Goal: Find specific page/section: Find specific page/section

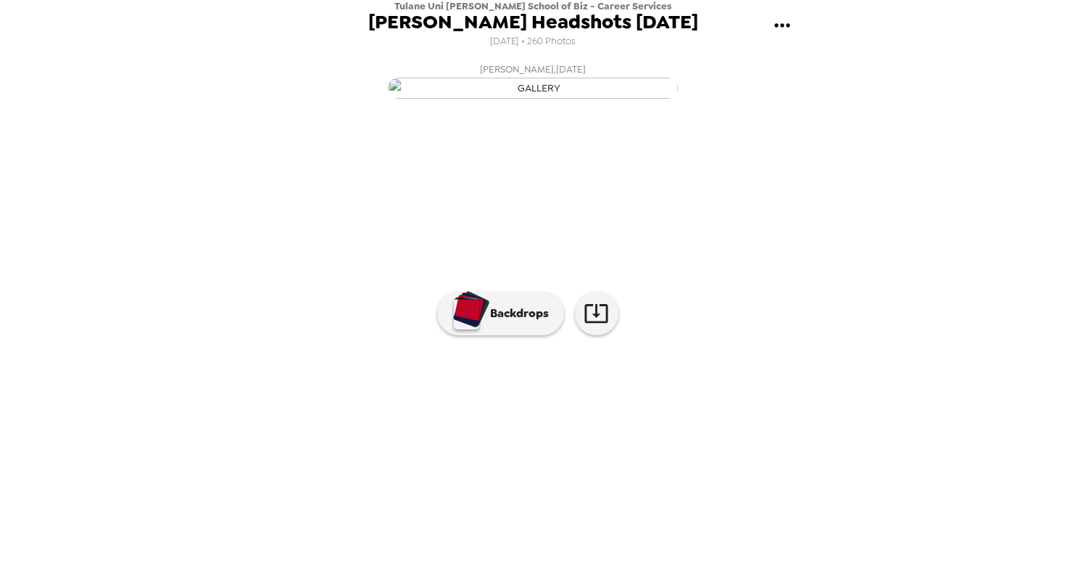
scroll to position [56, 0]
click at [764, 28] on button "gallery menu" at bounding box center [781, 25] width 47 height 47
click at [816, 29] on div at bounding box center [532, 280] width 1065 height 561
click at [608, 458] on img at bounding box center [603, 420] width 110 height 75
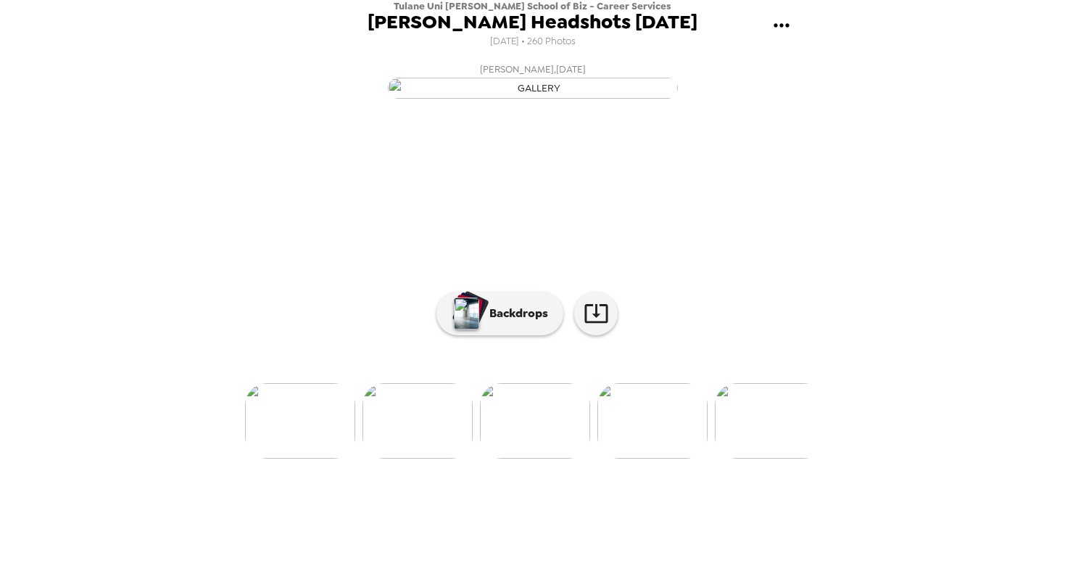
scroll to position [0, 0]
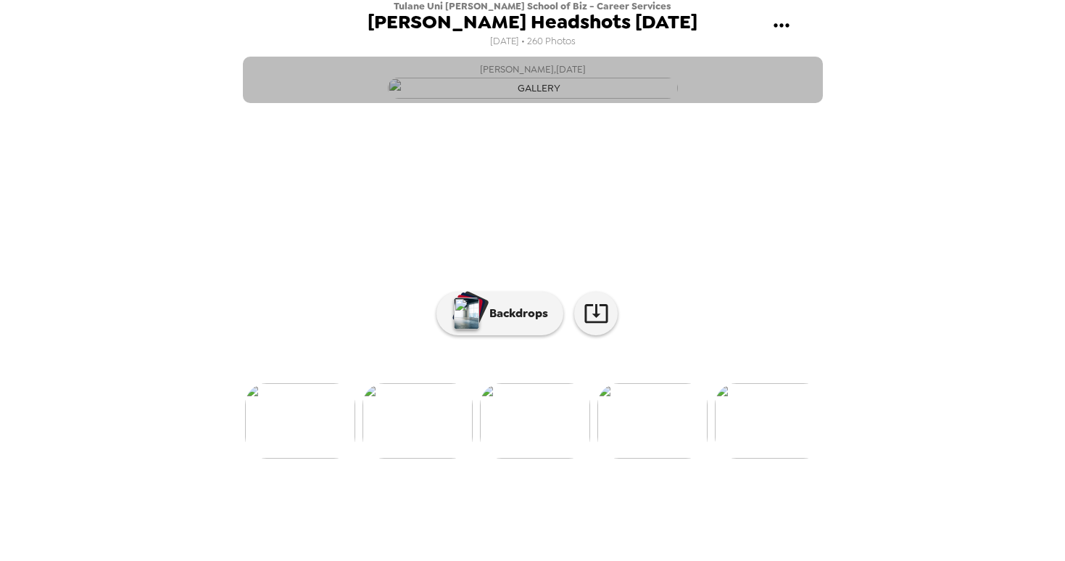
click at [742, 103] on button "Belinda Uwase , 08-21-2025" at bounding box center [533, 80] width 580 height 46
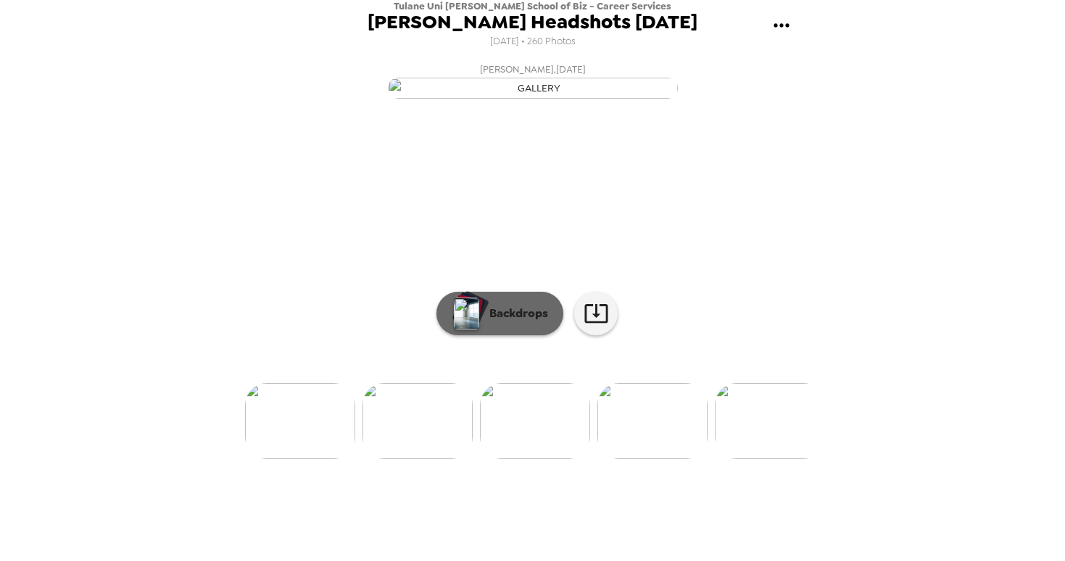
click at [484, 322] on p "Backdrops" at bounding box center [515, 313] width 66 height 17
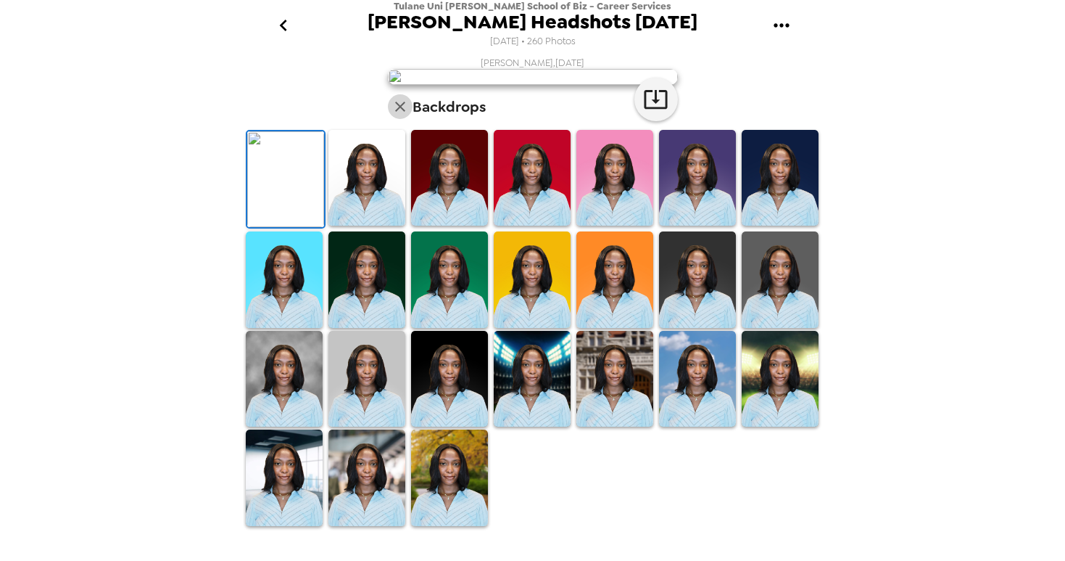
click at [399, 115] on icon "button" at bounding box center [400, 106] width 17 height 17
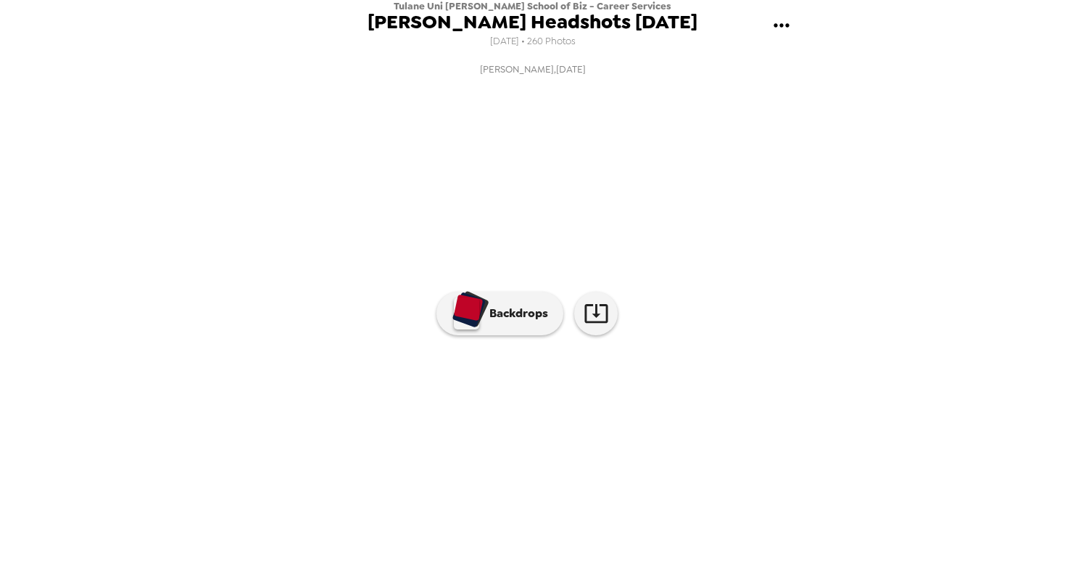
scroll to position [0, 9513]
